Goal: Transaction & Acquisition: Purchase product/service

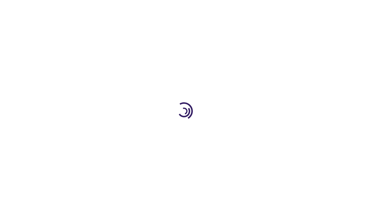
type input "0"
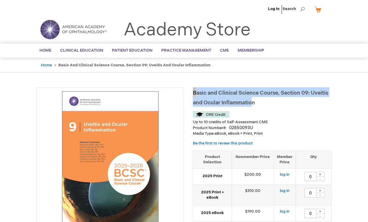
drag, startPoint x: 194, startPoint y: 92, endPoint x: 265, endPoint y: 103, distance: 71.4
click at [265, 103] on h1 "Basic and Clinical Science Course, Section 09: Uveitis and Ocular Inflammation" at bounding box center [262, 96] width 139 height 19
click at [258, 103] on h1 "Basic and Clinical Science Course, Section 09: Uveitis and Ocular Inflammation" at bounding box center [262, 96] width 139 height 19
drag, startPoint x: 258, startPoint y: 103, endPoint x: 188, endPoint y: 88, distance: 71.1
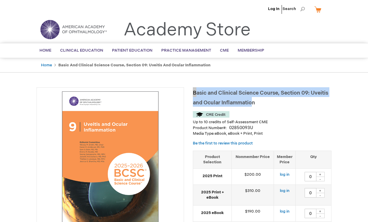
copy span "Basic and Clinical Science Course, Section 09: [MEDICAL_DATA] and Ocular Inflam…"
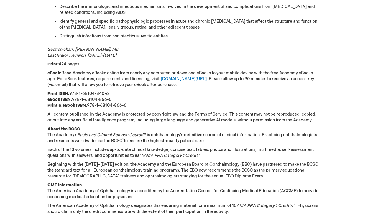
scroll to position [404, 0]
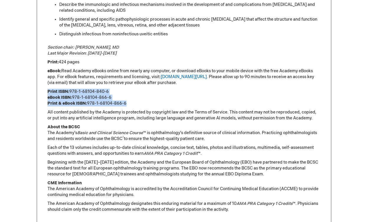
drag, startPoint x: 127, startPoint y: 97, endPoint x: 40, endPoint y: 84, distance: 87.8
click at [40, 84] on div "Section 9 of the Academy's Basic and Clinical Science Course ™ (BCSC ® ) begins…" at bounding box center [184, 60] width 295 height 325
copy p "Print ISBN: 978-1-68104-840-6 eBook ISBN: 978-1-68104-866-6 Print & eBook ISBN:…"
